Goal: Task Accomplishment & Management: Manage account settings

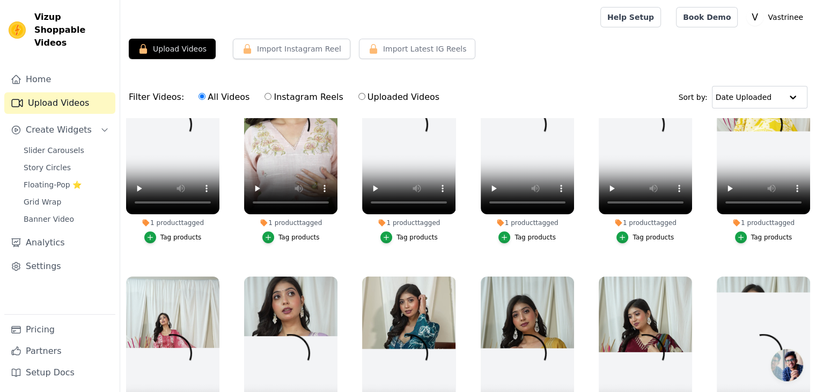
scroll to position [43, 0]
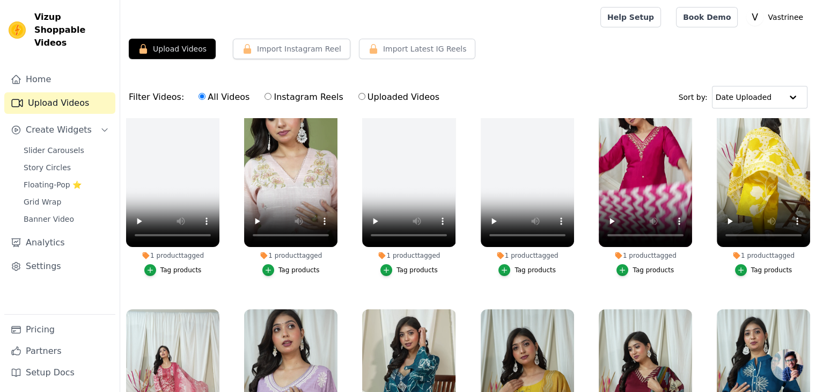
click at [585, 67] on div "Upload Videos Import Instagram Reel Import Latest Instagram Reels Import Latest…" at bounding box center [468, 257] width 696 height 437
click at [524, 87] on div "Filter Videos: All Videos Instagram Reels Uploaded Videos Sort by: Date Uploaded" at bounding box center [468, 97] width 696 height 42
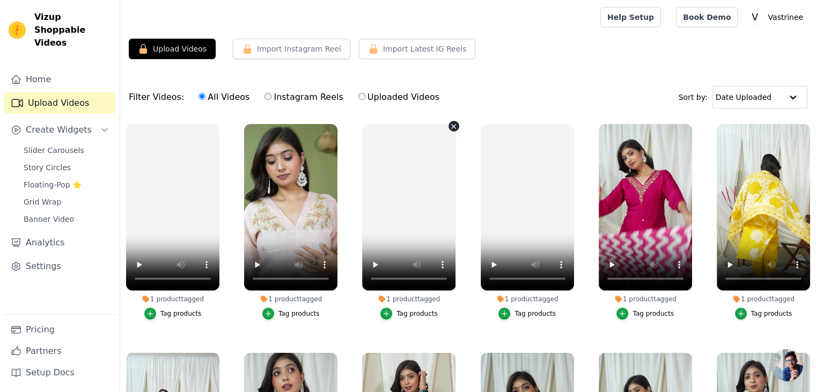
scroll to position [53, 0]
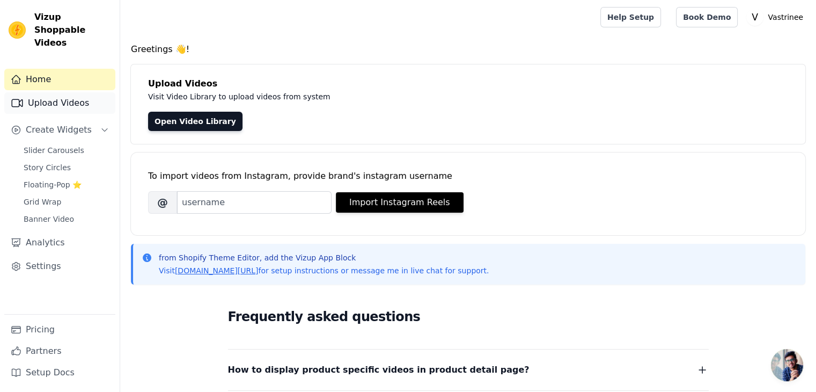
click at [50, 92] on link "Upload Videos" at bounding box center [59, 102] width 111 height 21
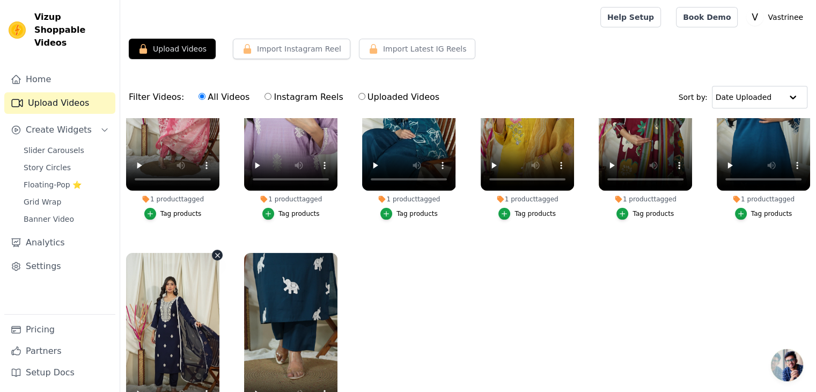
scroll to position [109, 0]
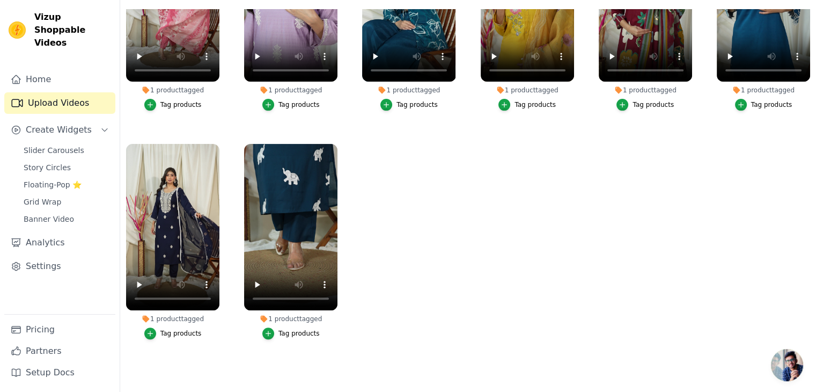
click at [172, 315] on div "1 product tagged" at bounding box center [172, 319] width 93 height 9
click at [505, 267] on ul "1 product tagged Tag products 1 product tagged Tag products 1 product tagged Ta…" at bounding box center [468, 187] width 696 height 357
click at [174, 329] on div "Tag products" at bounding box center [180, 333] width 41 height 9
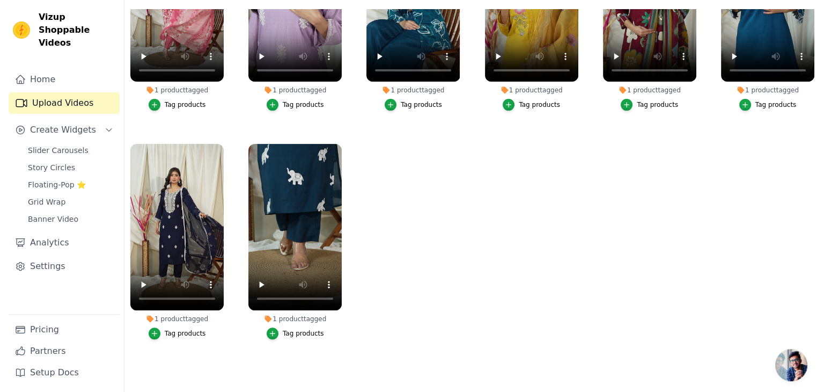
scroll to position [332, 0]
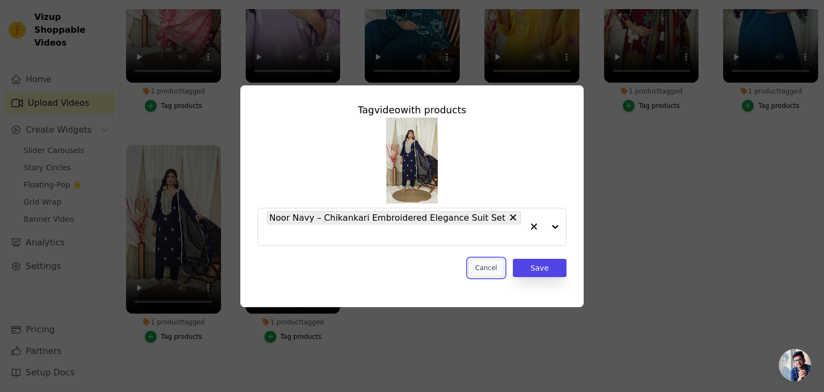
click at [498, 260] on button "Cancel" at bounding box center [487, 268] width 36 height 18
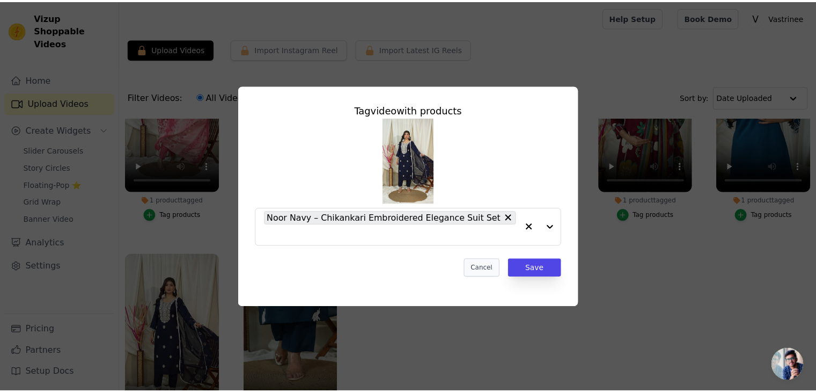
scroll to position [329, 0]
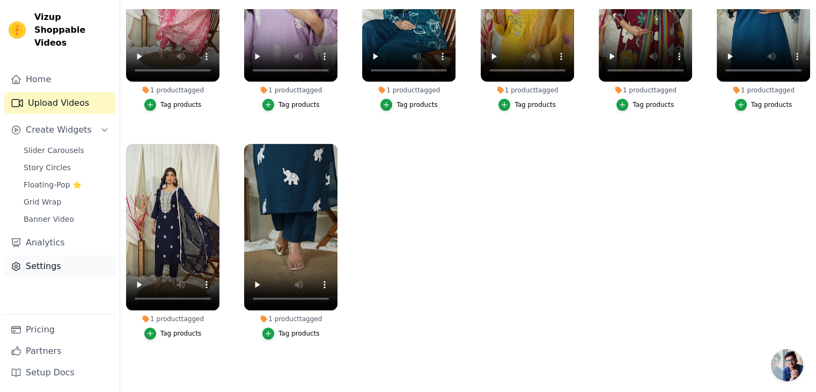
click at [76, 262] on link "Settings" at bounding box center [59, 265] width 111 height 21
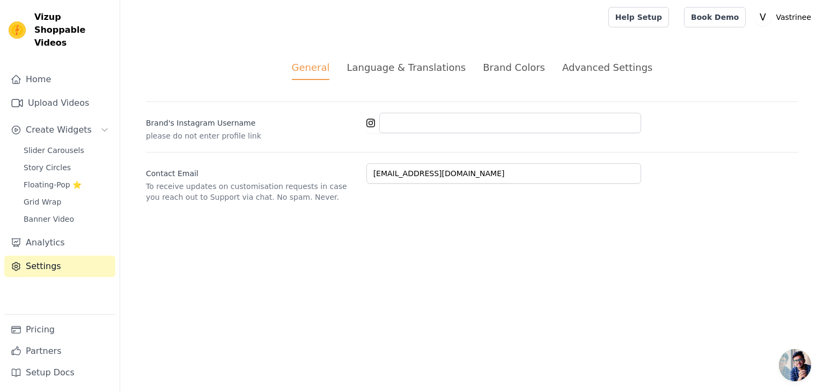
click at [408, 71] on div "Language & Translations" at bounding box center [406, 67] width 119 height 14
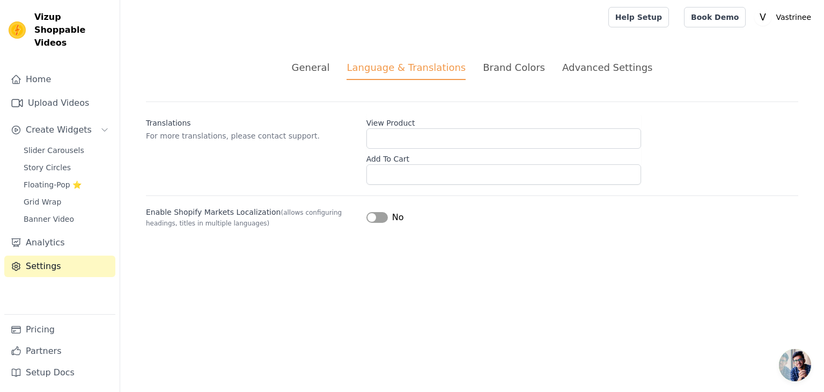
click at [508, 66] on div "Brand Colors" at bounding box center [514, 67] width 62 height 14
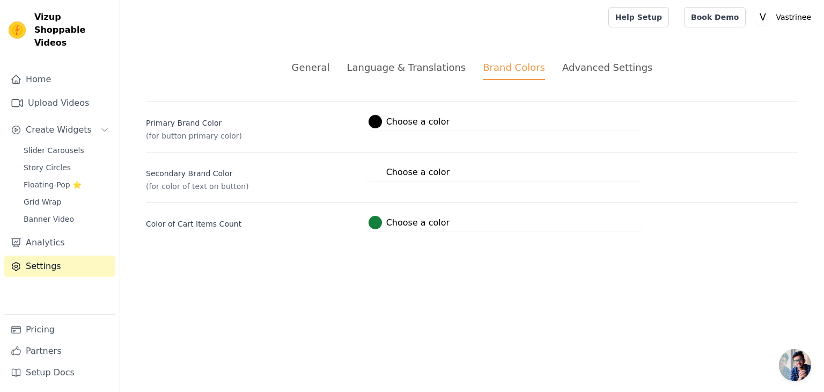
click at [444, 67] on div "Language & Translations" at bounding box center [406, 67] width 119 height 14
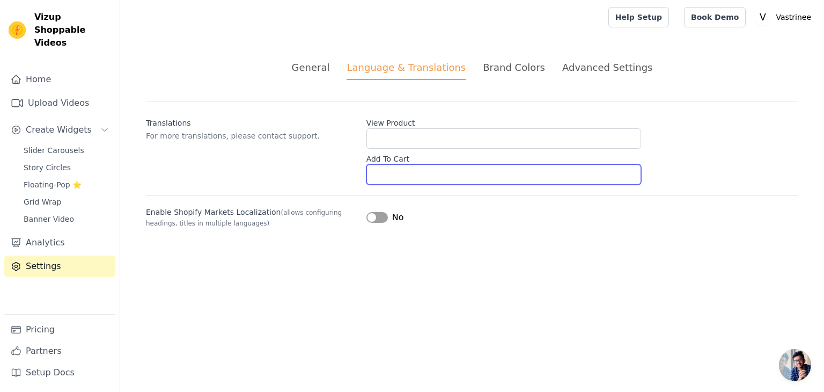
click at [386, 167] on input "Add To Cart" at bounding box center [504, 174] width 275 height 20
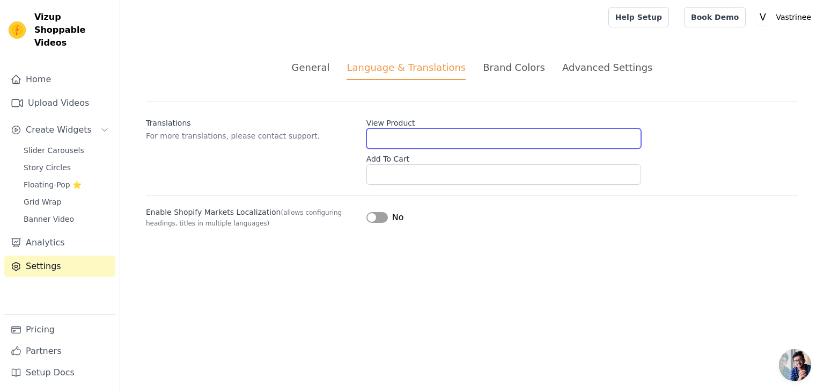
click at [395, 134] on input "View Product" at bounding box center [504, 138] width 275 height 20
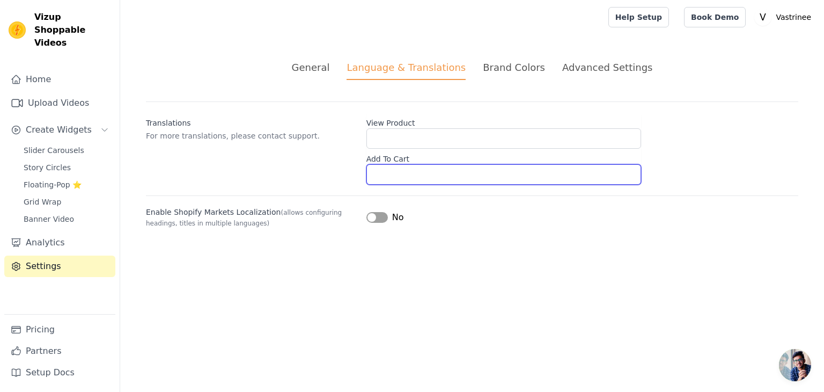
click at [401, 179] on input "Add To Cart" at bounding box center [504, 174] width 275 height 20
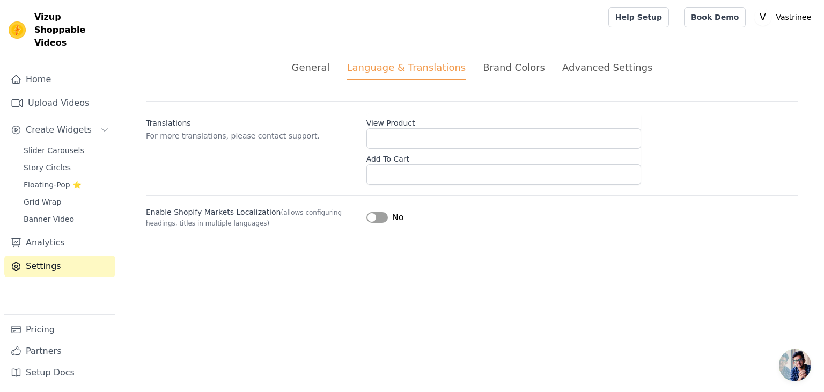
click at [322, 165] on div "Translations For more translations, please contact support. View Product Add To…" at bounding box center [472, 142] width 653 height 83
click at [487, 69] on div "Brand Colors" at bounding box center [514, 67] width 62 height 14
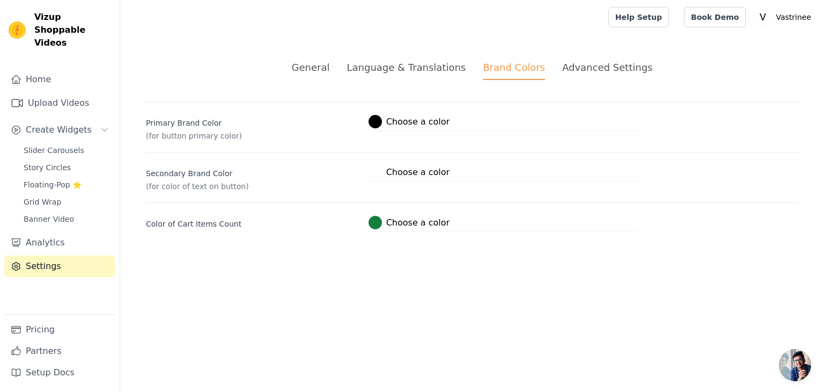
click at [579, 64] on div "Advanced Settings" at bounding box center [608, 67] width 90 height 14
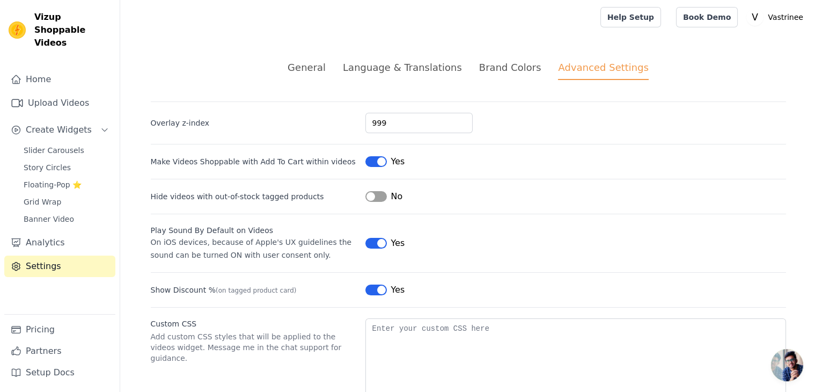
click at [374, 162] on button "Label" at bounding box center [376, 161] width 21 height 11
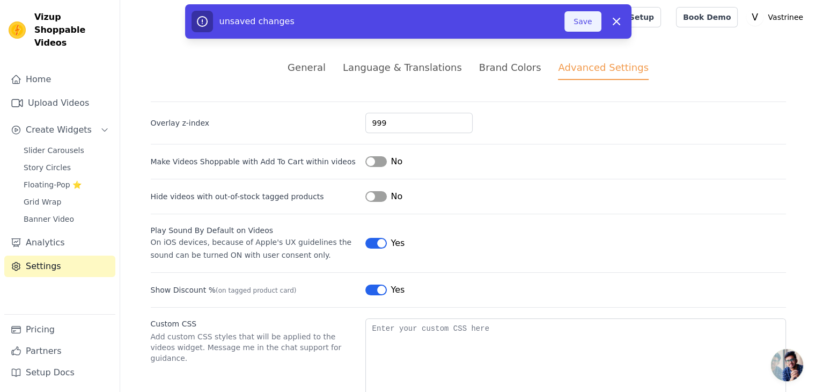
click at [581, 16] on button "Save" at bounding box center [583, 21] width 36 height 20
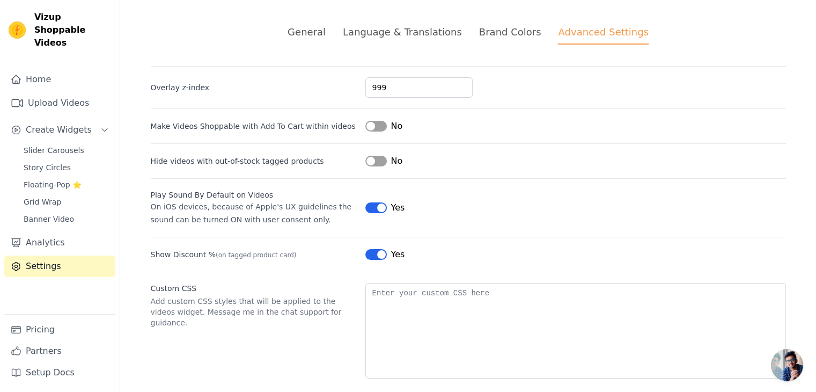
scroll to position [47, 0]
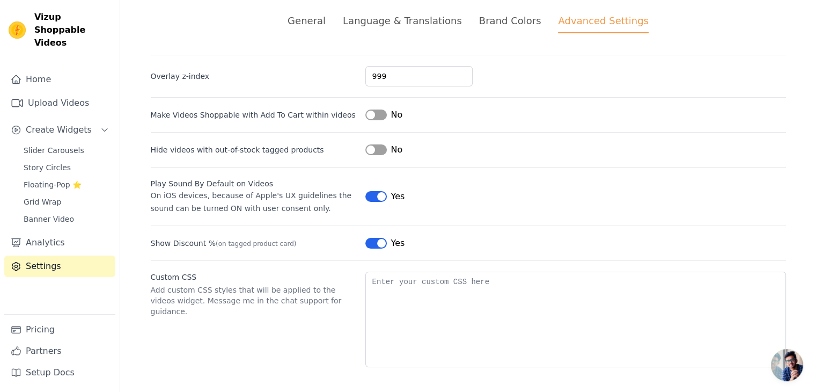
click at [374, 114] on button "Label" at bounding box center [376, 114] width 21 height 11
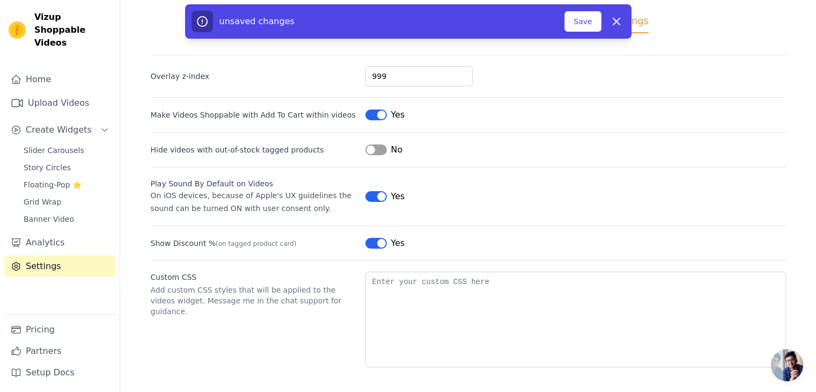
click at [573, 32] on div "unsaved changes Save Dismiss" at bounding box center [409, 21] width 434 height 21
click at [574, 30] on button "Save" at bounding box center [583, 21] width 36 height 20
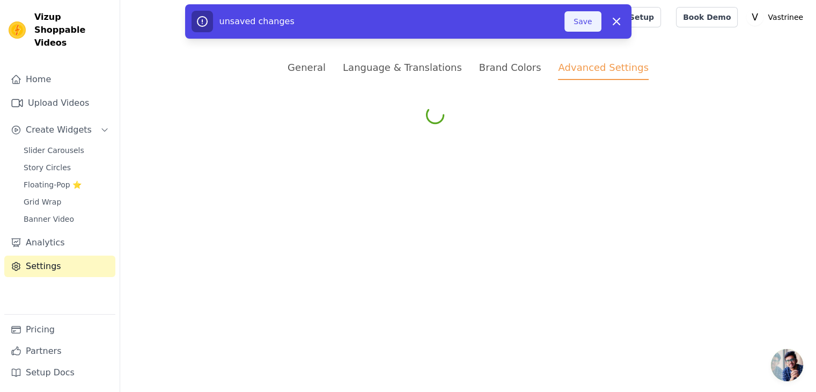
scroll to position [0, 0]
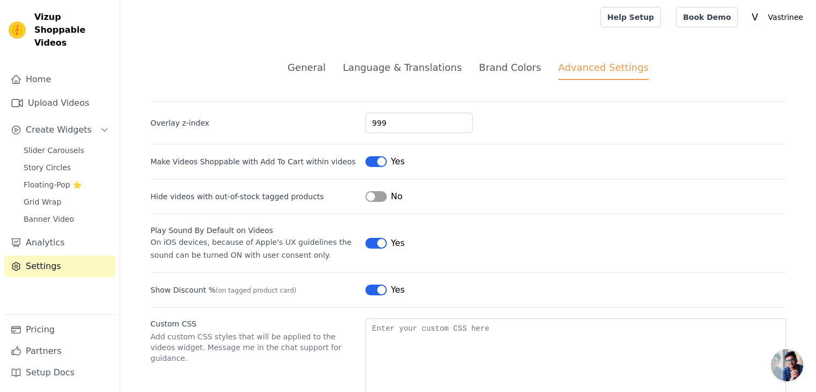
click at [384, 165] on div "Yes" at bounding box center [386, 161] width 40 height 13
click at [376, 163] on button "Label" at bounding box center [376, 161] width 21 height 11
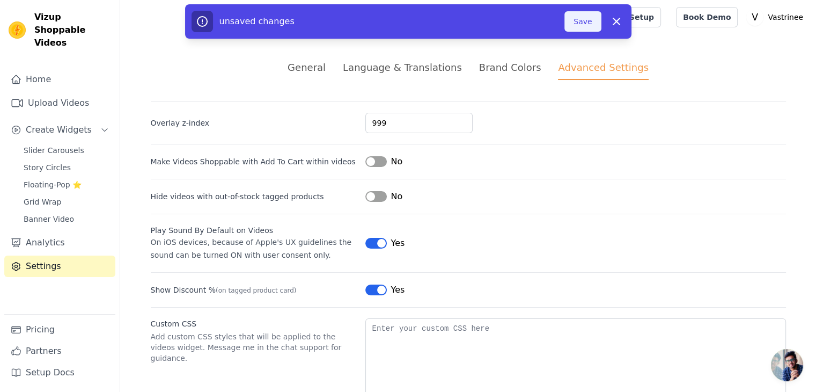
click at [574, 23] on button "Save" at bounding box center [583, 21] width 36 height 20
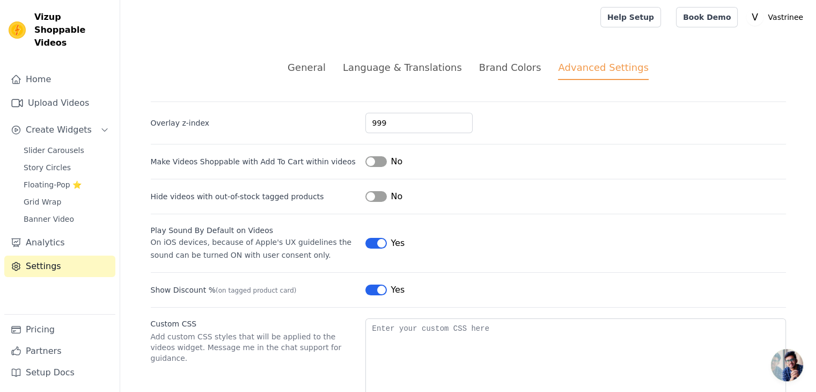
scroll to position [47, 0]
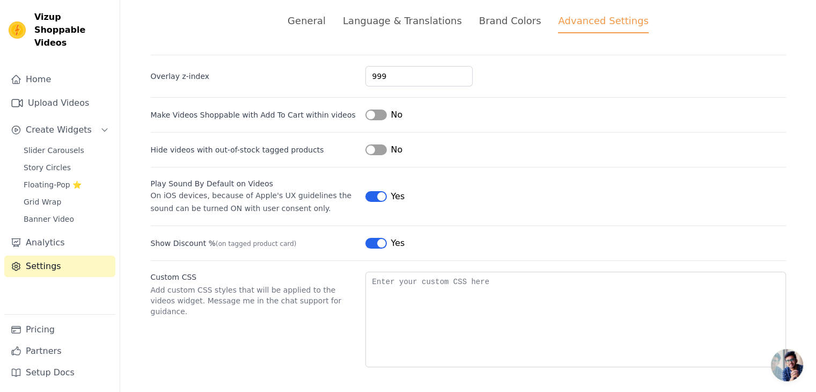
click at [376, 112] on button "Label" at bounding box center [376, 114] width 21 height 11
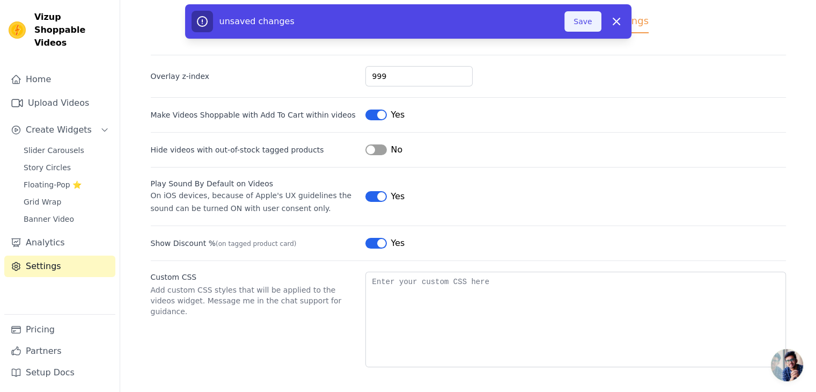
click at [590, 20] on button "Save" at bounding box center [583, 21] width 36 height 20
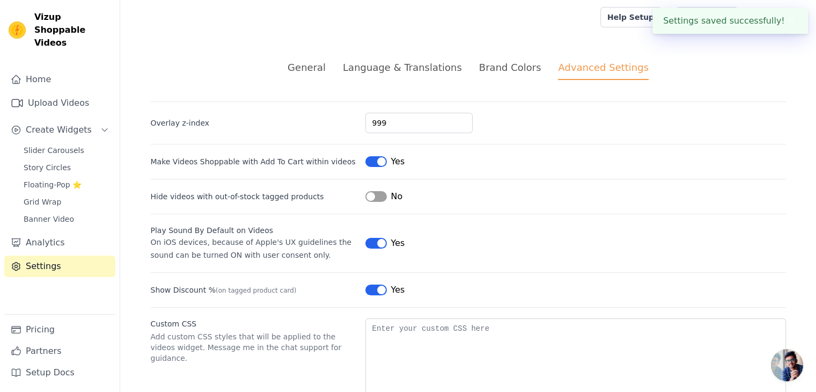
click at [791, 19] on button "✖" at bounding box center [791, 20] width 12 height 13
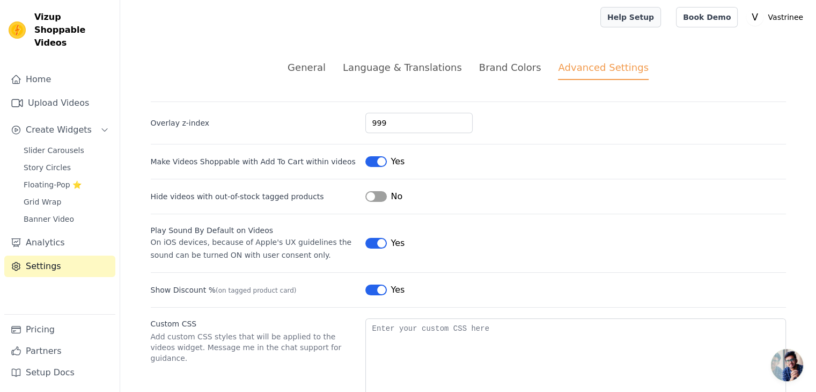
click at [653, 21] on link "Help Setup" at bounding box center [631, 17] width 61 height 20
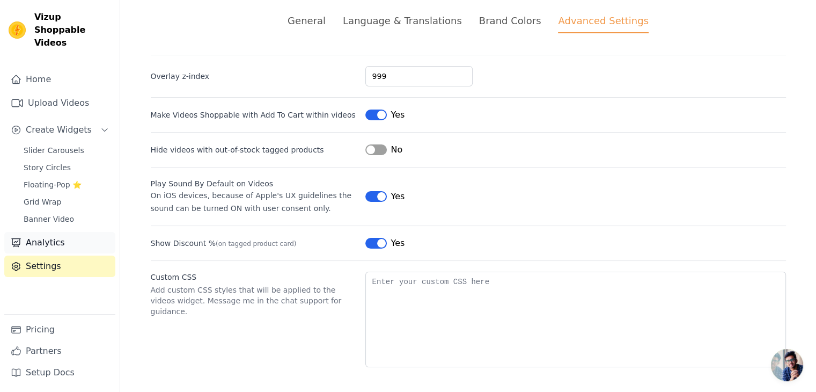
click at [64, 232] on link "Analytics" at bounding box center [59, 242] width 111 height 21
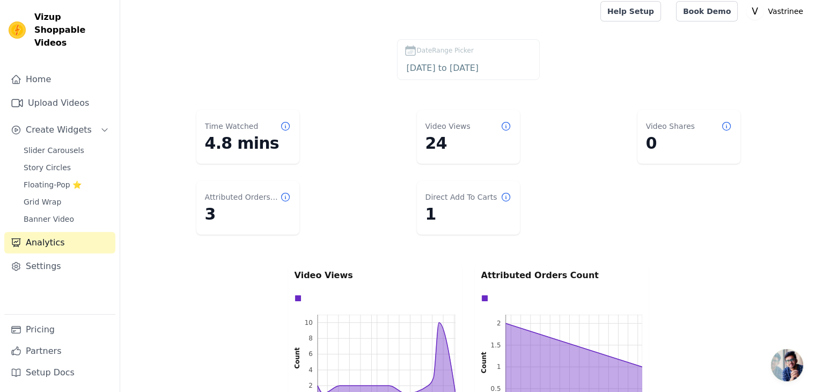
scroll to position [2, 0]
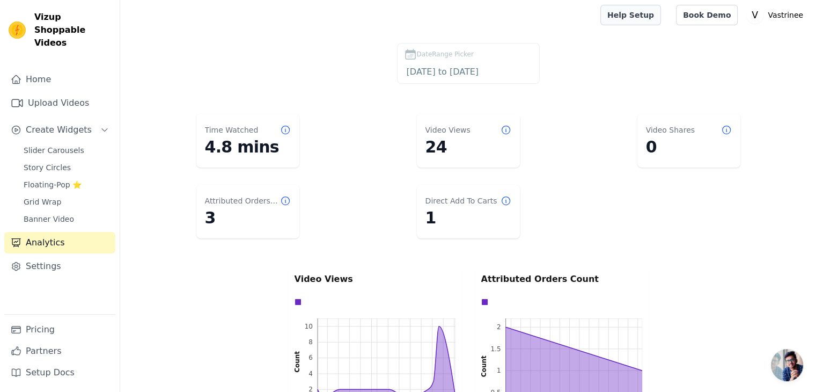
click at [659, 14] on link "Help Setup" at bounding box center [631, 15] width 61 height 20
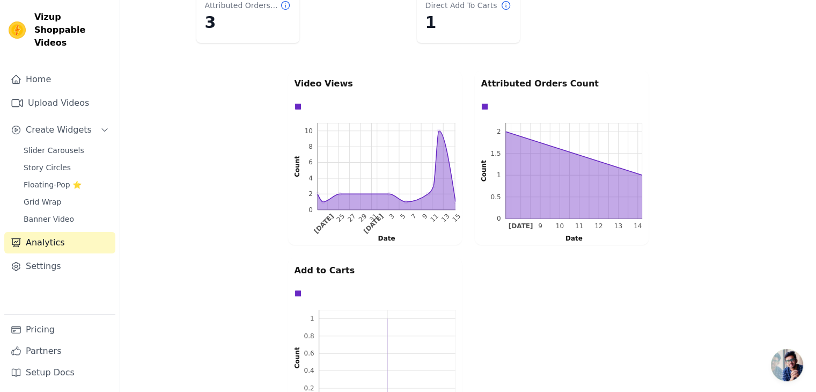
scroll to position [0, 0]
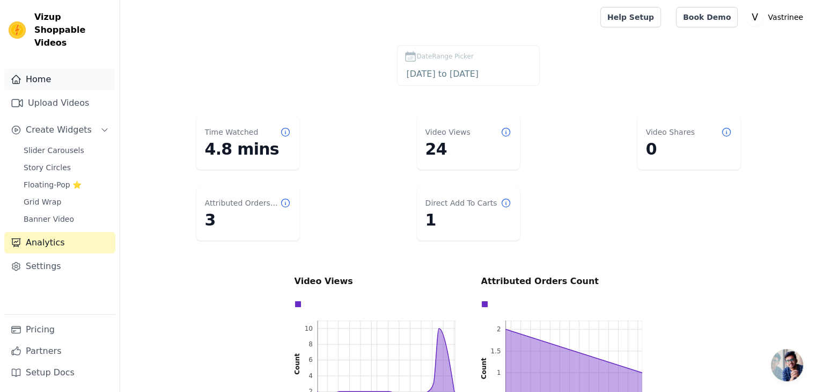
click at [54, 69] on link "Home" at bounding box center [59, 79] width 111 height 21
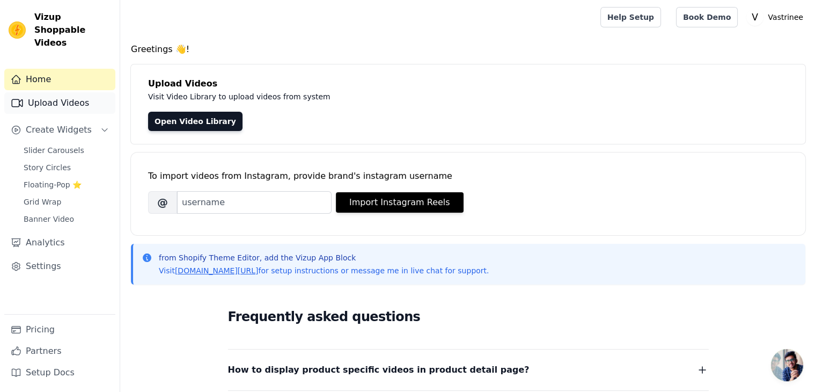
click at [54, 92] on link "Upload Videos" at bounding box center [59, 102] width 111 height 21
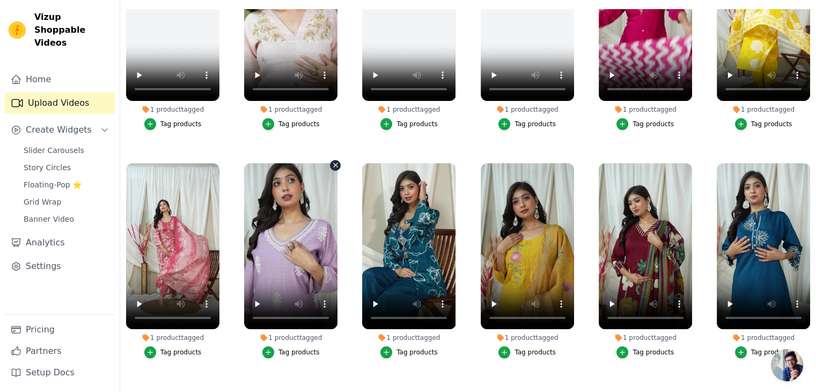
scroll to position [78, 0]
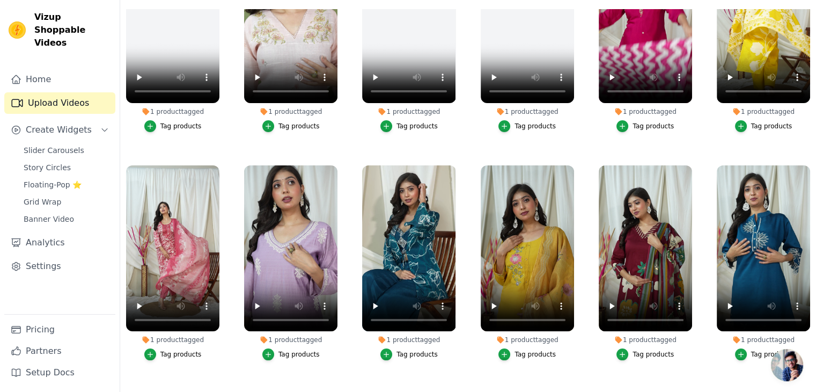
click at [295, 353] on div "Tag products" at bounding box center [299, 354] width 41 height 9
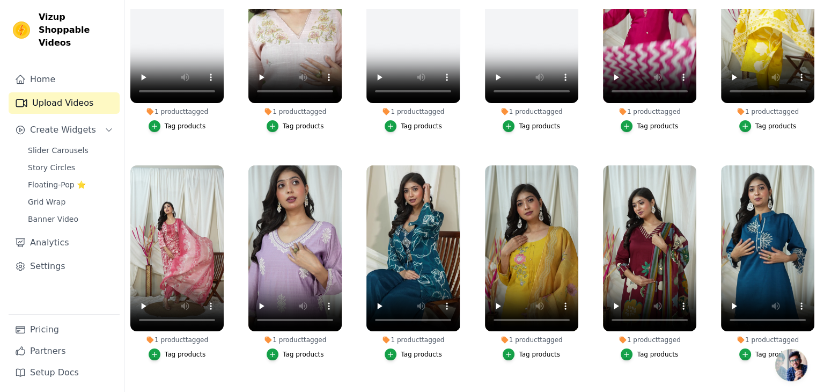
scroll to position [0, 0]
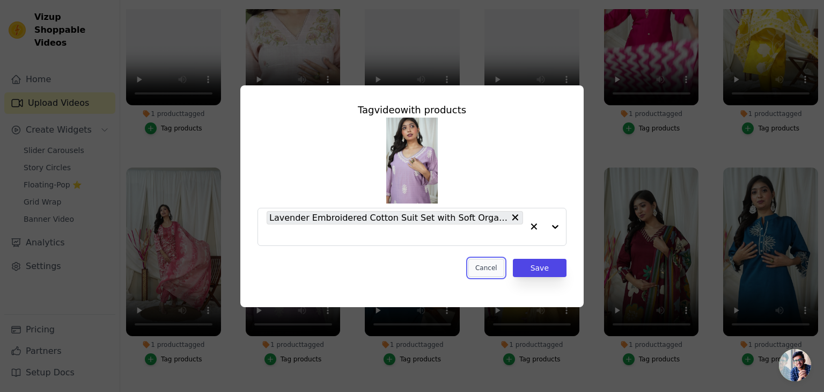
click at [491, 266] on button "Cancel" at bounding box center [487, 268] width 36 height 18
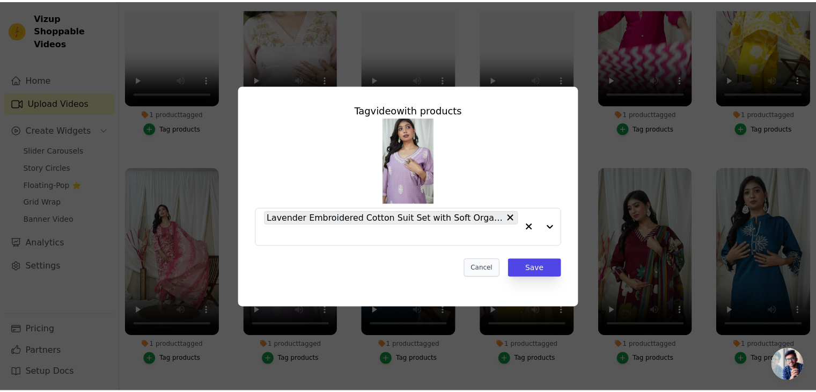
scroll to position [109, 0]
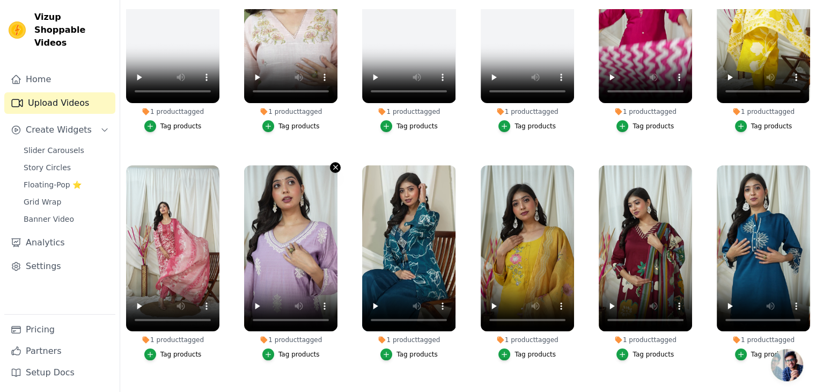
click at [334, 166] on icon "button" at bounding box center [336, 167] width 8 height 8
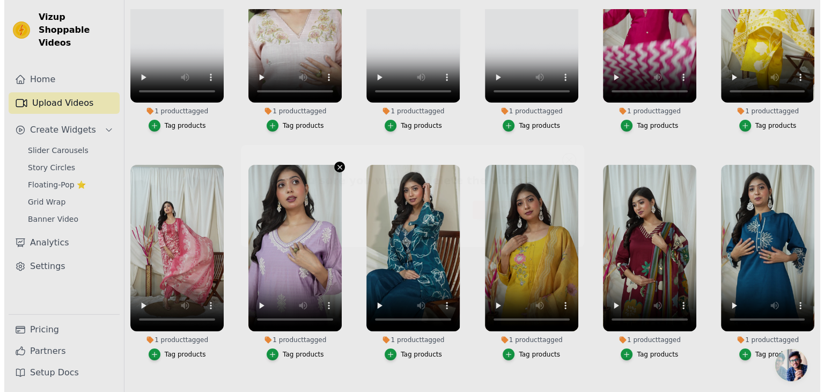
scroll to position [0, 0]
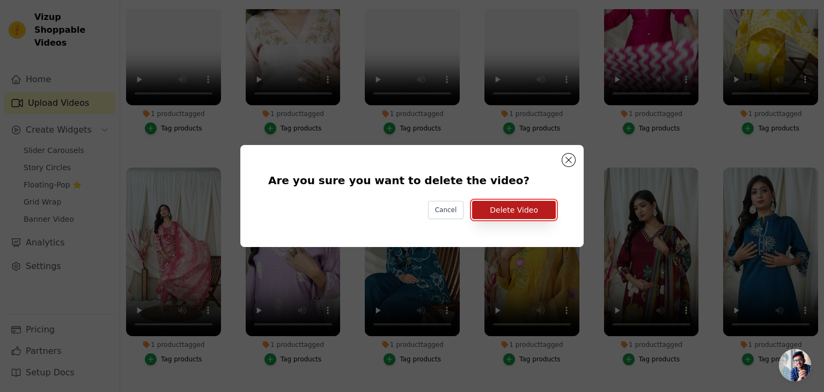
click at [512, 212] on button "Delete Video" at bounding box center [514, 210] width 84 height 18
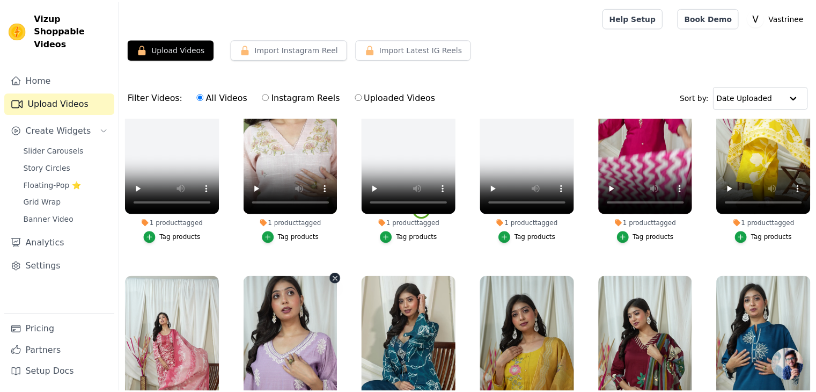
scroll to position [109, 0]
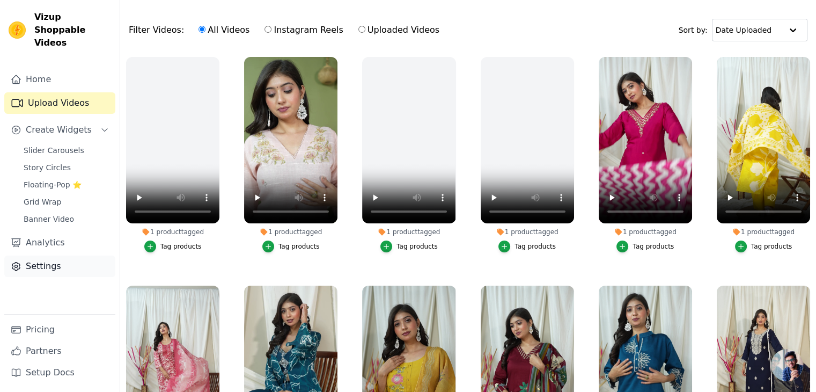
click at [32, 255] on link "Settings" at bounding box center [59, 265] width 111 height 21
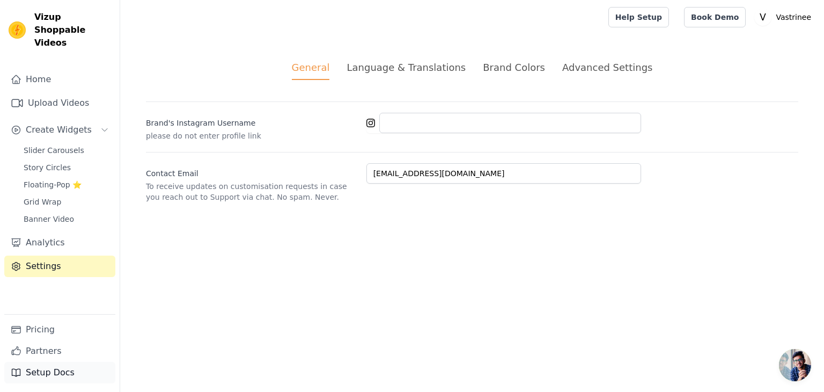
click at [59, 369] on link "Setup Docs" at bounding box center [59, 372] width 111 height 21
click at [424, 63] on div "Language & Translations" at bounding box center [406, 67] width 119 height 14
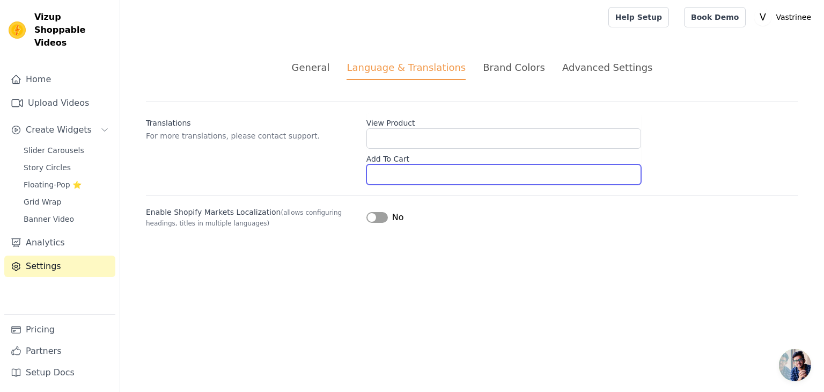
click at [404, 170] on input "Add To Cart" at bounding box center [504, 174] width 275 height 20
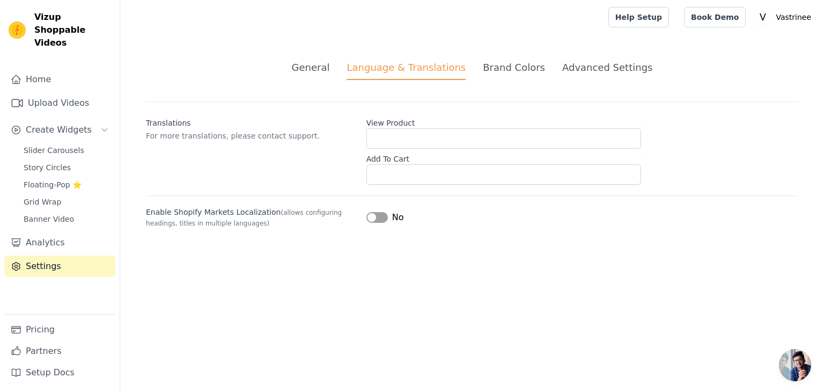
click at [491, 70] on div "Brand Colors" at bounding box center [514, 67] width 62 height 14
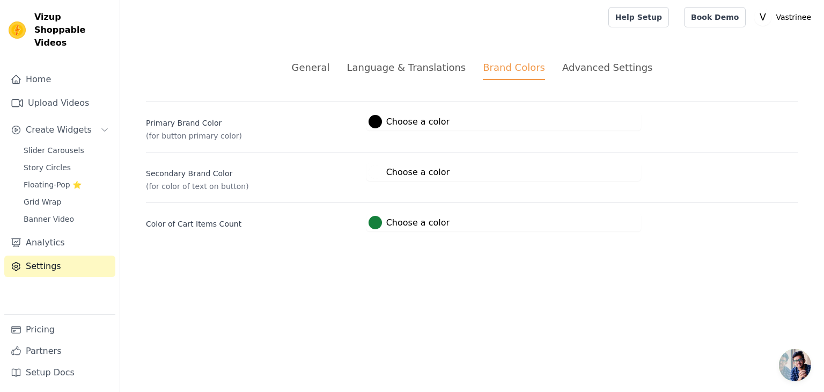
click at [571, 73] on div "Advanced Settings" at bounding box center [608, 67] width 90 height 14
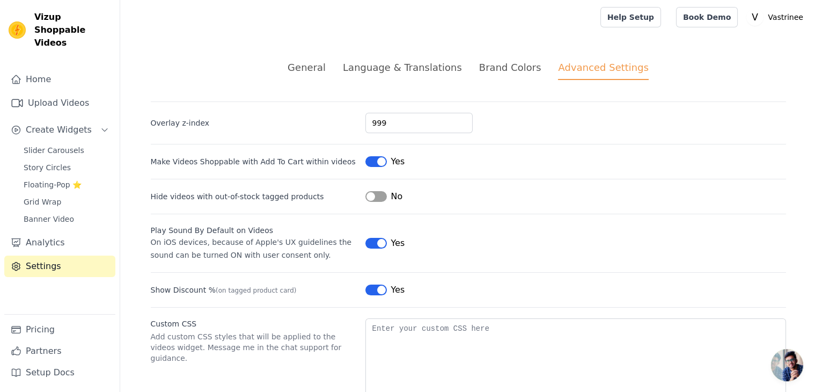
click at [309, 162] on label "Make Videos Shoppable with Add To Cart within videos" at bounding box center [253, 161] width 205 height 11
copy div "Make Videos Shoppable with Add To Cart within videos"
